Goal: Task Accomplishment & Management: Use online tool/utility

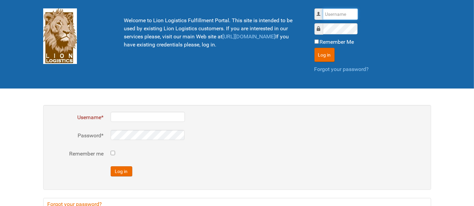
drag, startPoint x: 335, startPoint y: 10, endPoint x: 338, endPoint y: 17, distance: 7.6
click at [335, 10] on input "Username" at bounding box center [340, 13] width 35 height 11
type input "al"
click at [314, 48] on button "Log in" at bounding box center [324, 55] width 20 height 14
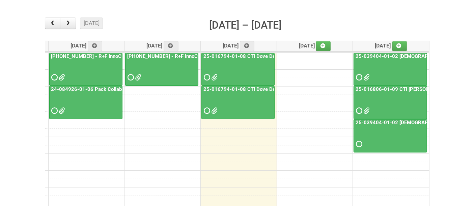
scroll to position [75, 0]
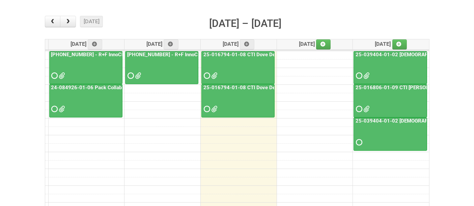
click at [238, 102] on div at bounding box center [238, 103] width 72 height 22
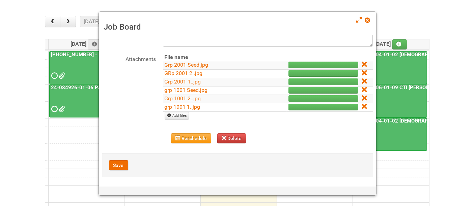
scroll to position [74, 0]
click at [187, 107] on link "grp 1001 1..jpg" at bounding box center [183, 107] width 36 height 6
click at [175, 96] on link "Grp 1001 2..jpg" at bounding box center [183, 98] width 36 height 6
click at [191, 90] on link "grp 1001 Seed.jpg" at bounding box center [186, 90] width 43 height 6
click at [191, 82] on link "Grp 2001 1..jpg" at bounding box center [183, 82] width 36 height 6
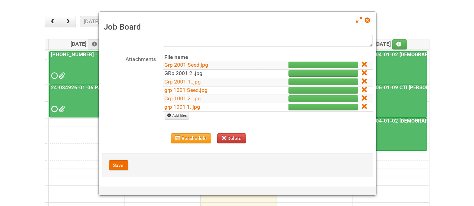
click at [179, 70] on link "GRp 2001 2..jpg" at bounding box center [184, 73] width 38 height 6
click at [205, 66] on link "Grp 2001 Seed.jpg" at bounding box center [187, 65] width 44 height 6
click at [362, 105] on icon at bounding box center [364, 106] width 5 height 5
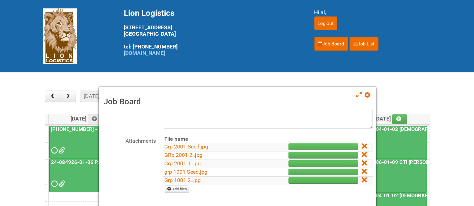
scroll to position [66, 0]
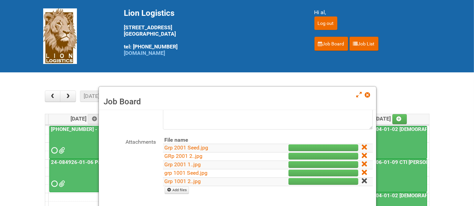
click at [362, 179] on icon at bounding box center [364, 181] width 5 height 5
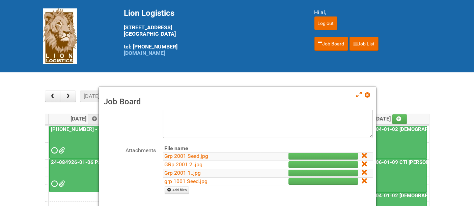
scroll to position [58, 0]
click at [362, 180] on icon at bounding box center [364, 181] width 5 height 5
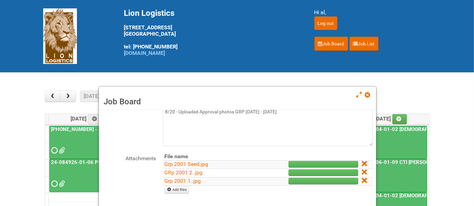
drag, startPoint x: 359, startPoint y: 180, endPoint x: 274, endPoint y: 26, distance: 175.4
click at [362, 179] on icon at bounding box center [364, 180] width 5 height 5
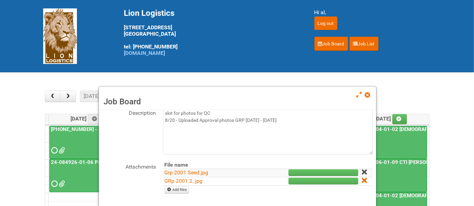
click at [362, 173] on icon at bounding box center [364, 172] width 5 height 5
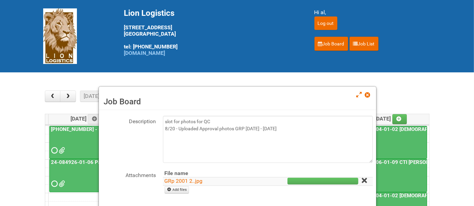
click at [362, 179] on icon at bounding box center [364, 180] width 5 height 5
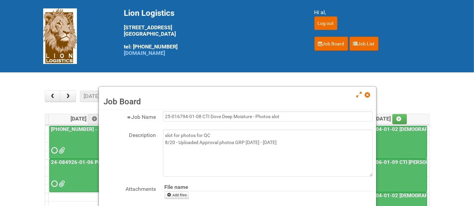
drag, startPoint x: 366, startPoint y: 95, endPoint x: 344, endPoint y: 92, distance: 22.1
click at [366, 95] on span at bounding box center [367, 95] width 5 height 5
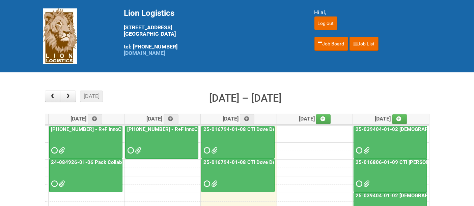
click at [232, 144] on div at bounding box center [238, 145] width 72 height 22
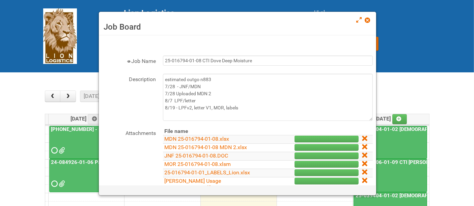
drag, startPoint x: 369, startPoint y: 22, endPoint x: 330, endPoint y: 29, distance: 40.2
click at [369, 21] on span at bounding box center [367, 20] width 5 height 5
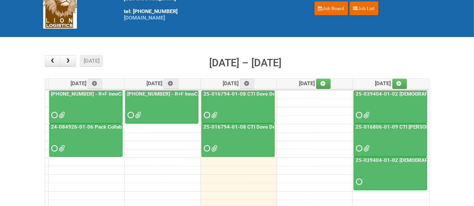
scroll to position [75, 0]
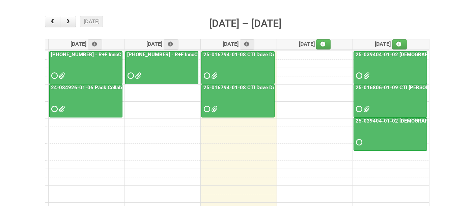
click at [236, 106] on div at bounding box center [238, 103] width 72 height 22
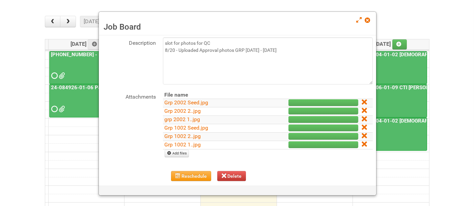
scroll to position [74, 0]
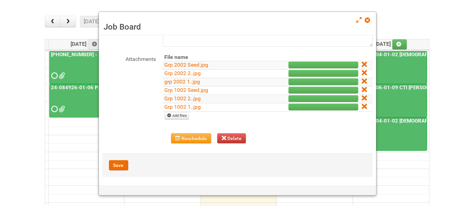
drag, startPoint x: 359, startPoint y: 105, endPoint x: 276, endPoint y: 26, distance: 114.8
click at [362, 105] on icon at bounding box center [364, 106] width 5 height 5
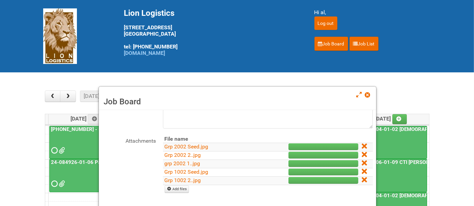
scroll to position [66, 0]
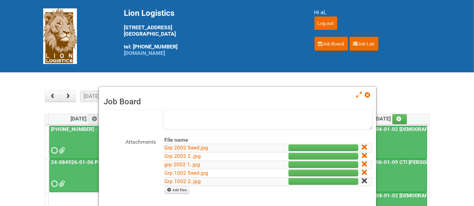
click at [362, 179] on icon at bounding box center [364, 181] width 5 height 5
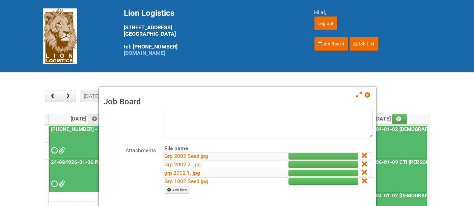
scroll to position [58, 0]
click at [362, 179] on icon at bounding box center [364, 181] width 5 height 5
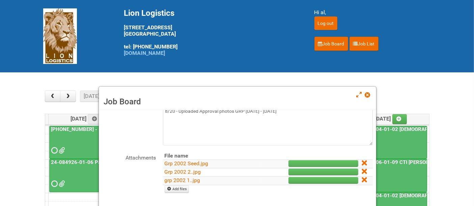
scroll to position [50, 0]
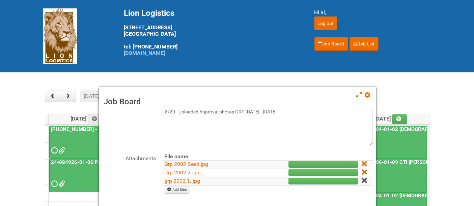
click at [362, 181] on icon at bounding box center [364, 180] width 5 height 5
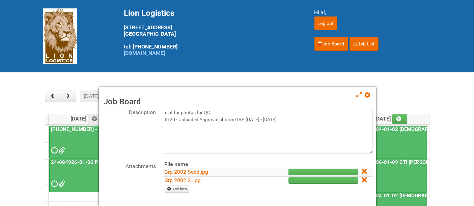
scroll to position [41, 0]
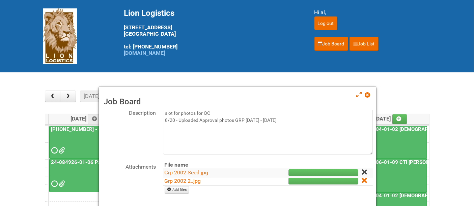
click at [362, 172] on icon at bounding box center [364, 172] width 5 height 5
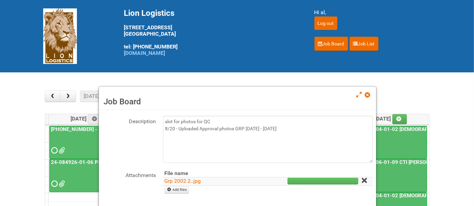
click at [362, 180] on icon at bounding box center [364, 180] width 5 height 5
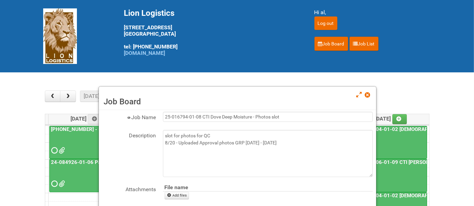
scroll to position [150, 0]
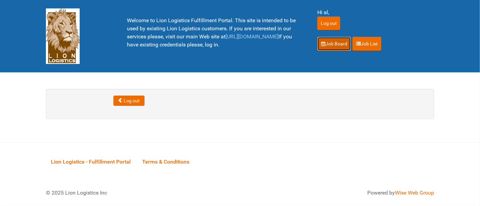
click at [333, 43] on link "Job Board" at bounding box center [334, 44] width 34 height 14
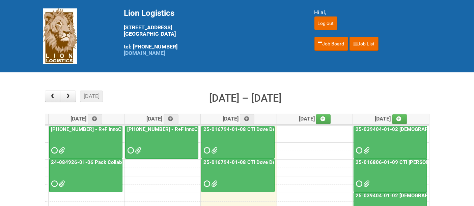
click at [244, 176] on div at bounding box center [238, 178] width 72 height 22
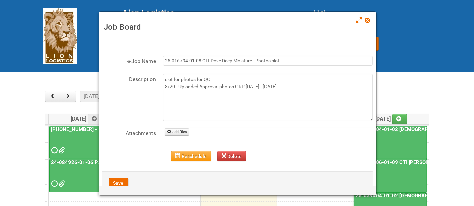
scroll to position [19, 0]
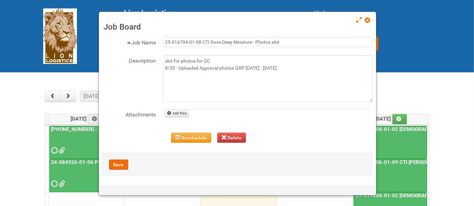
click at [366, 22] on span at bounding box center [367, 20] width 5 height 5
